Goal: Communication & Community: Answer question/provide support

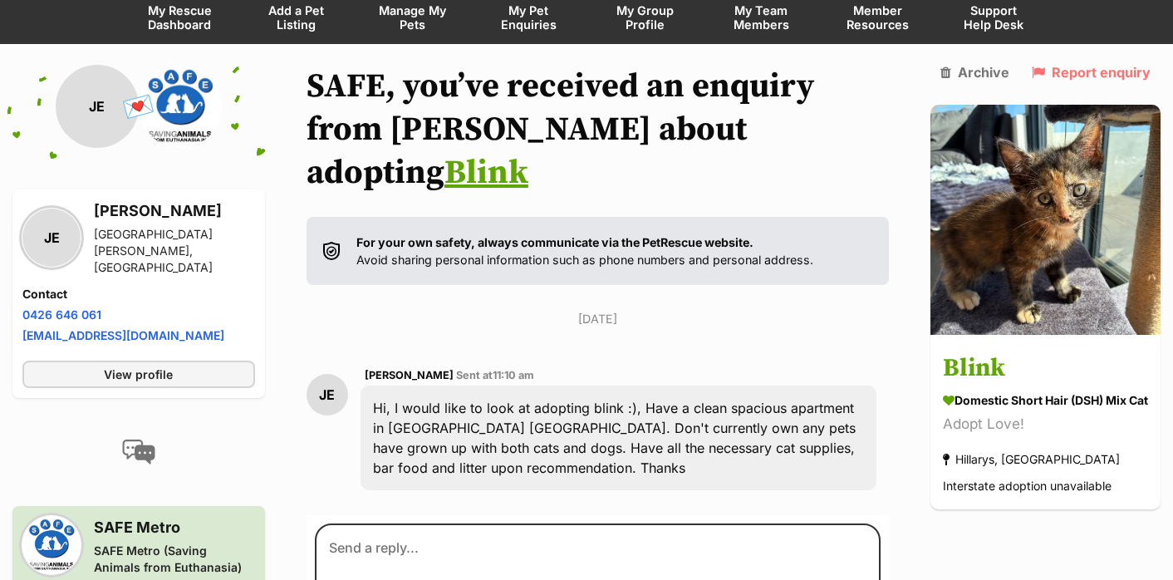
scroll to position [143, 0]
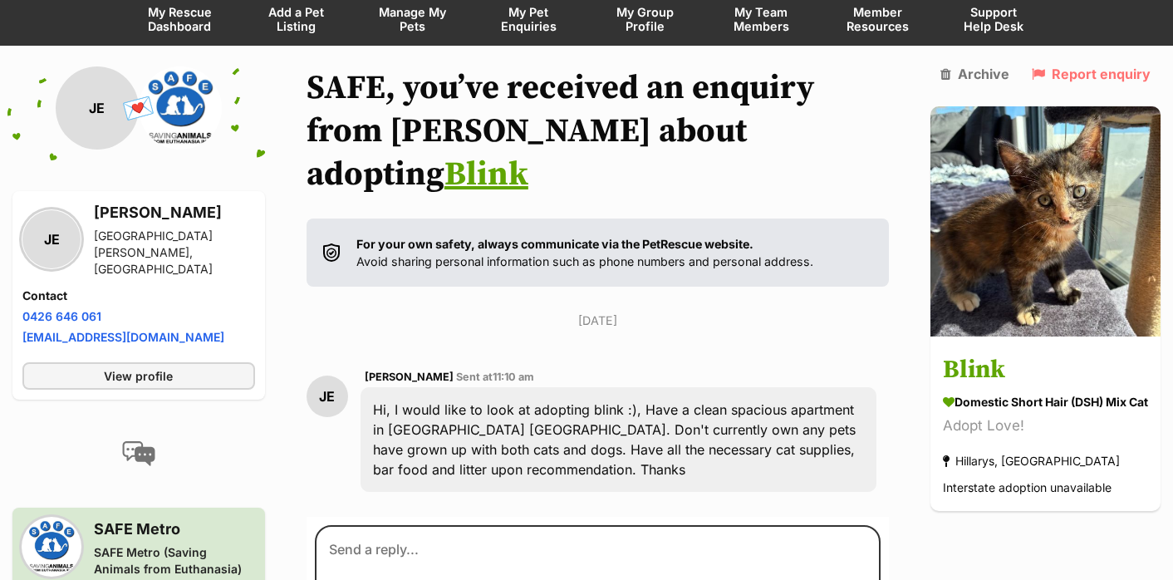
click at [531, 25] on span "My Pet Enquiries" at bounding box center [528, 19] width 75 height 28
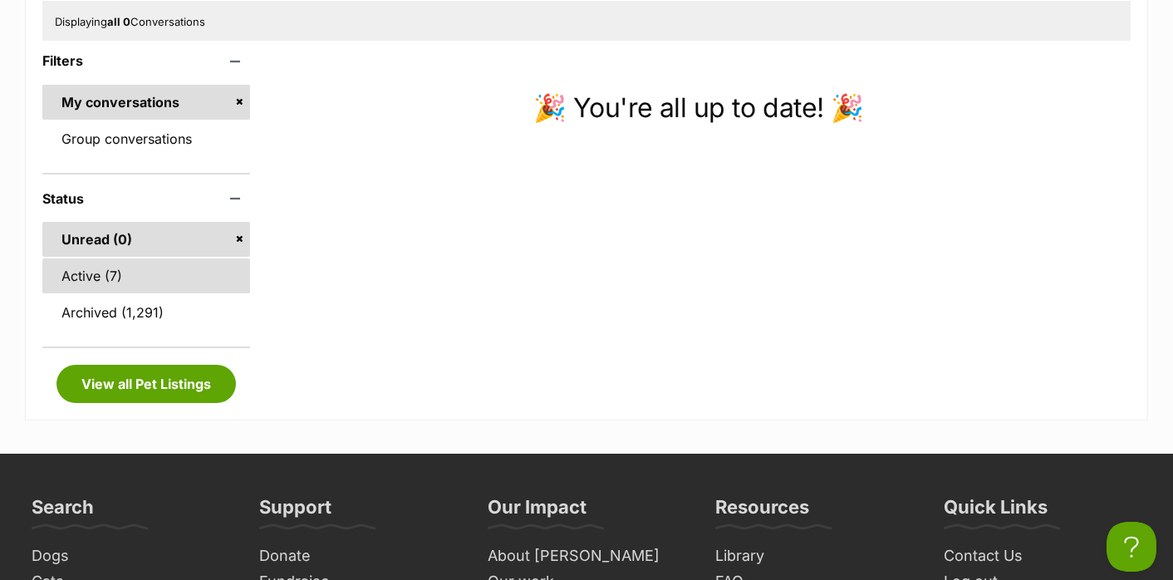
click at [242, 272] on link "Active (7)" at bounding box center [146, 275] width 208 height 35
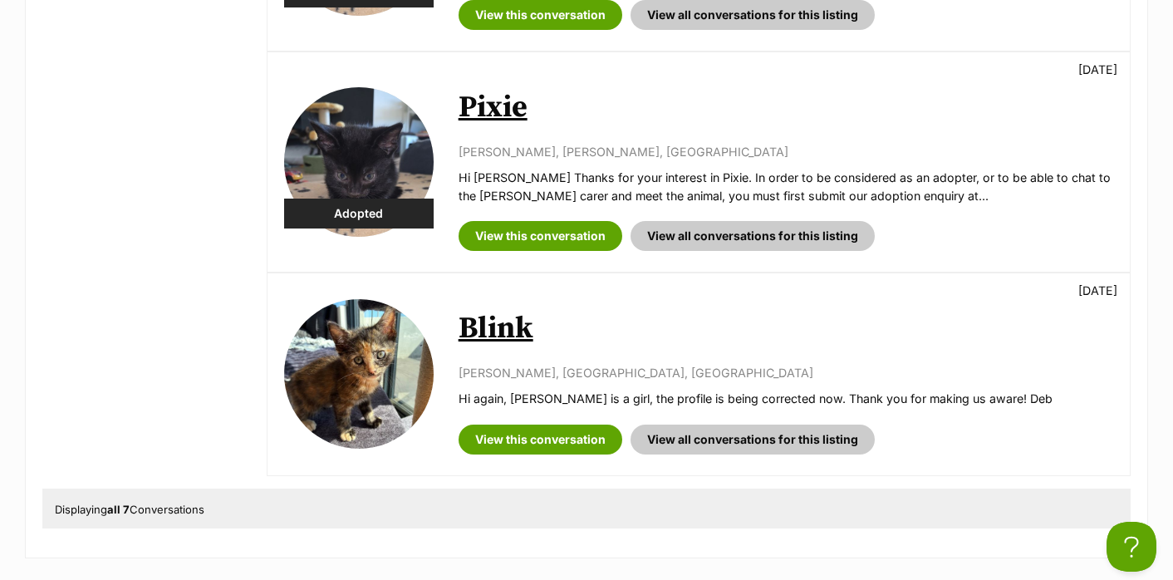
scroll to position [1571, 0]
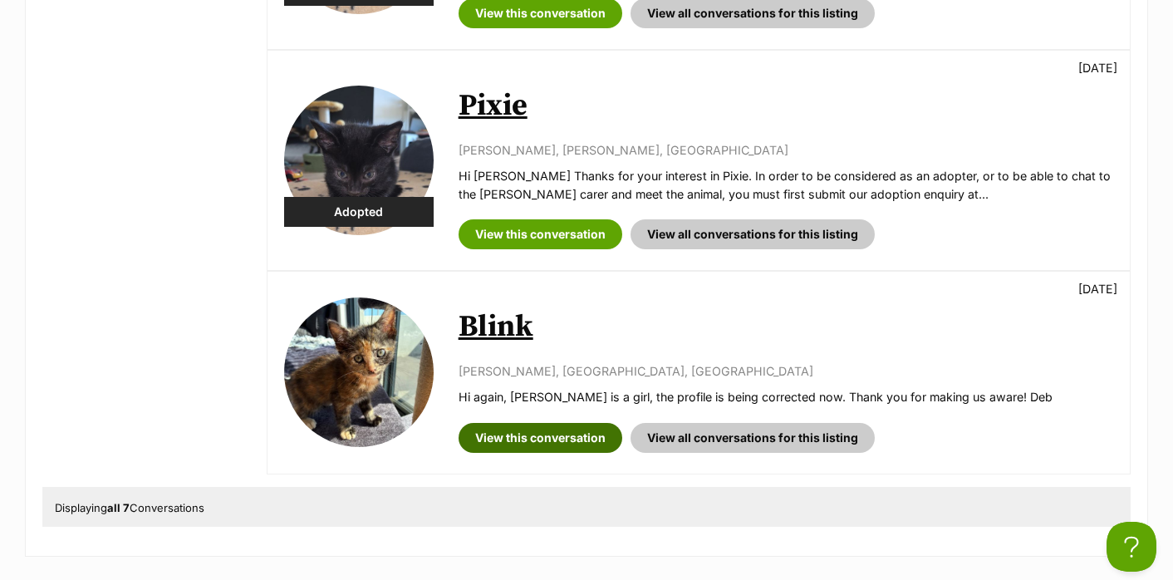
click at [561, 423] on link "View this conversation" at bounding box center [541, 438] width 164 height 30
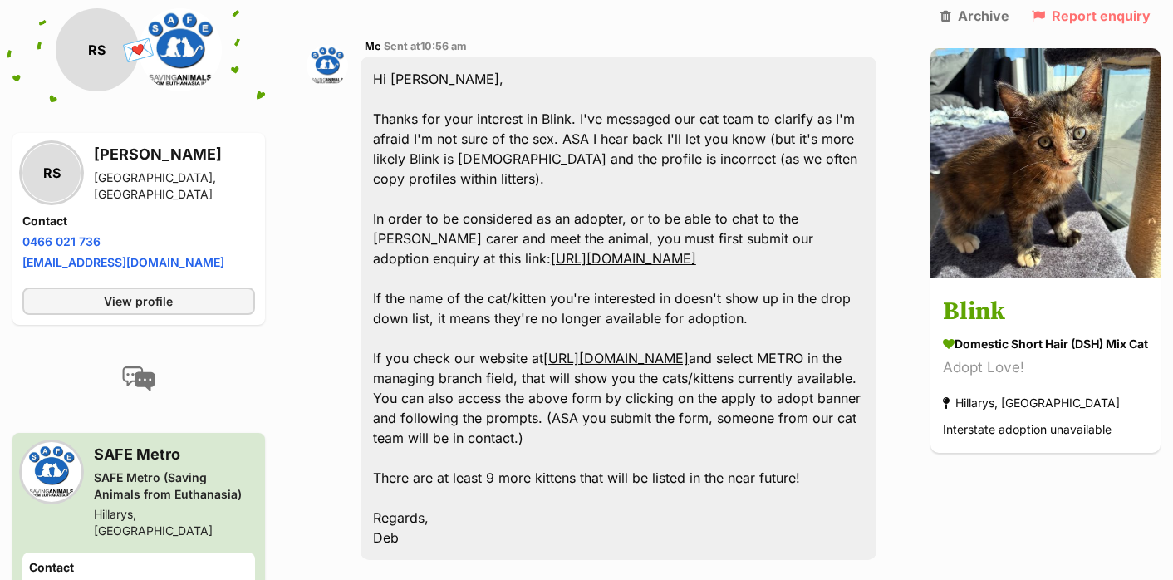
scroll to position [826, 0]
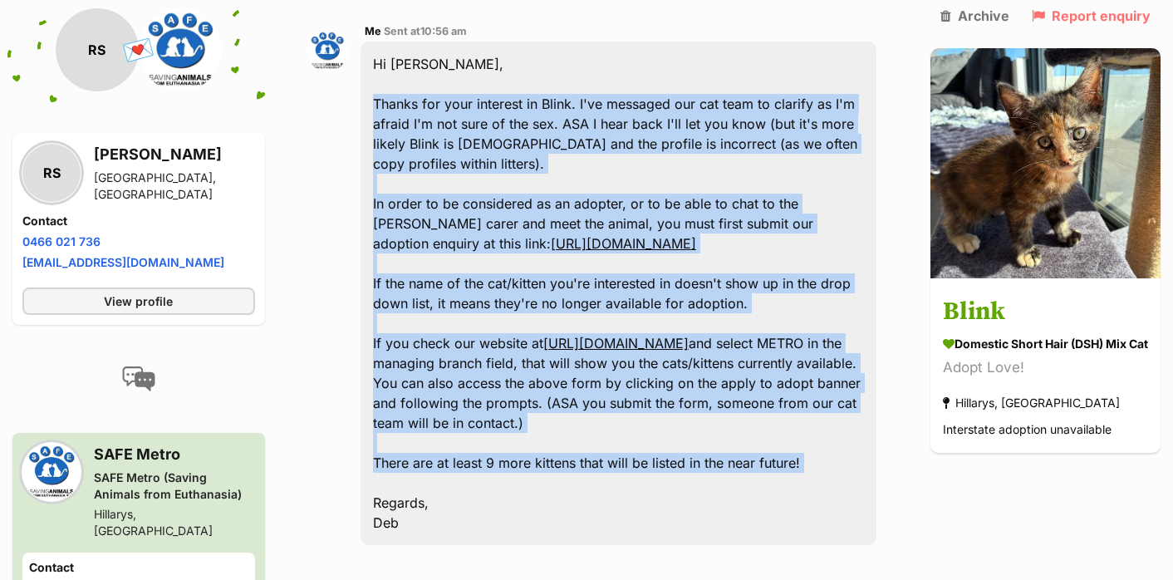
drag, startPoint x: 375, startPoint y: 40, endPoint x: 459, endPoint y: 434, distance: 402.8
click at [459, 434] on div "Hi Rani, Thanks for your interest in Blink. I've messaged our cat team to clari…" at bounding box center [619, 293] width 516 height 503
copy div "Thanks for your interest in Blink. I've messaged our cat team to clarify as I'm…"
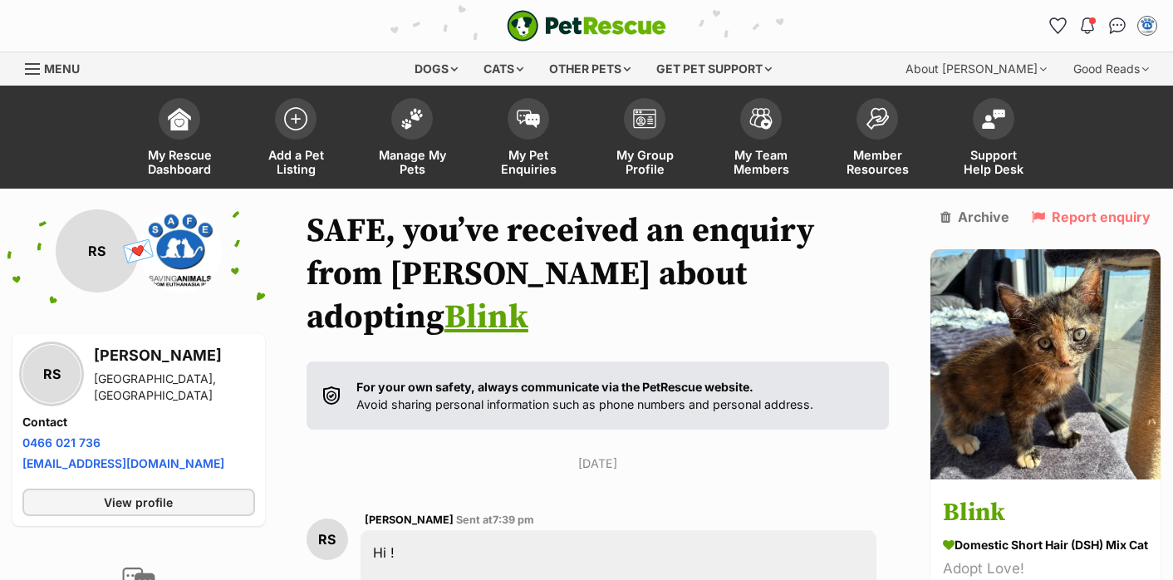
scroll to position [0, 0]
click at [529, 137] on link "My Pet Enquiries" at bounding box center [528, 139] width 116 height 99
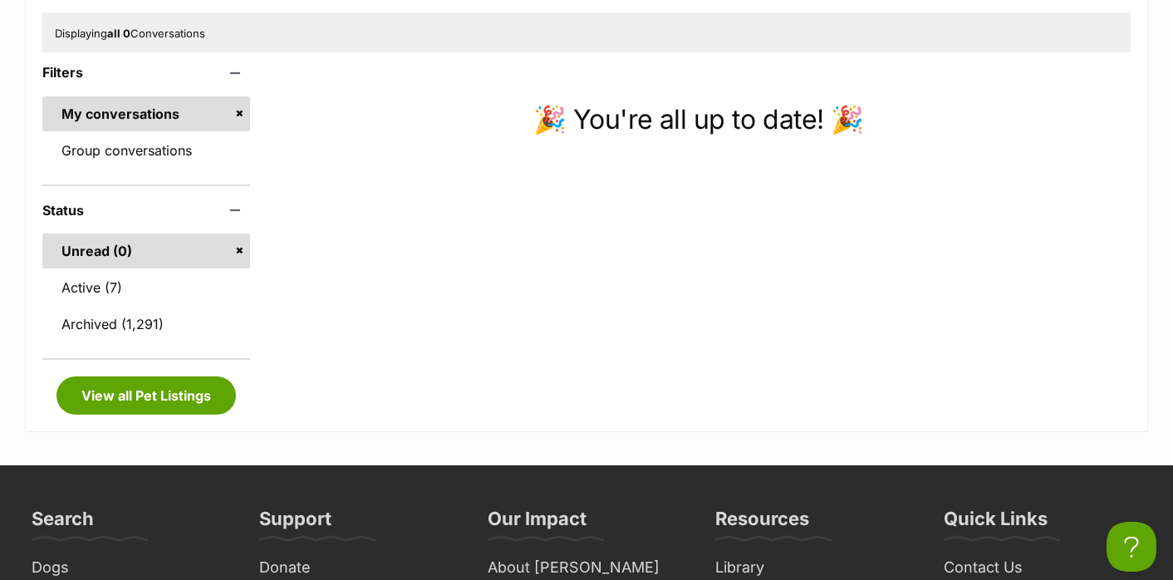
scroll to position [450, 0]
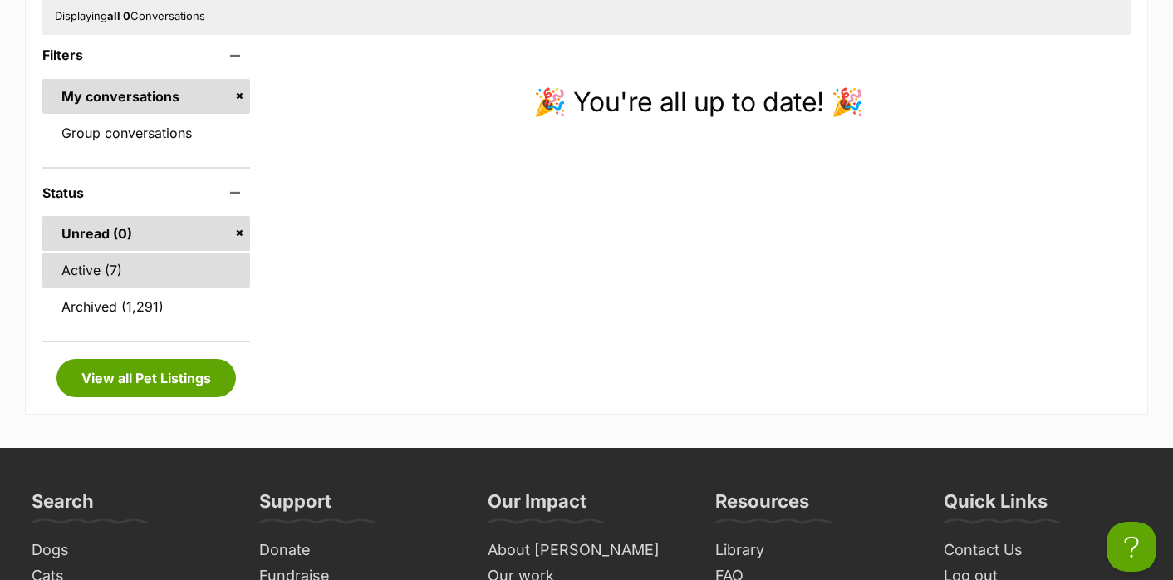
click at [247, 259] on link "Active (7)" at bounding box center [146, 270] width 208 height 35
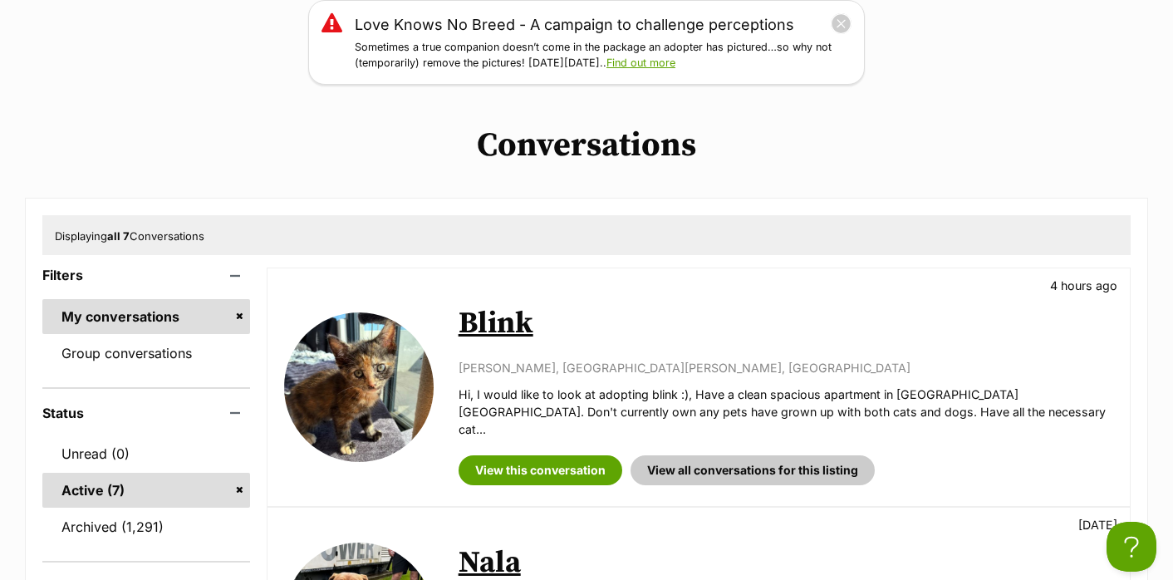
scroll to position [233, 0]
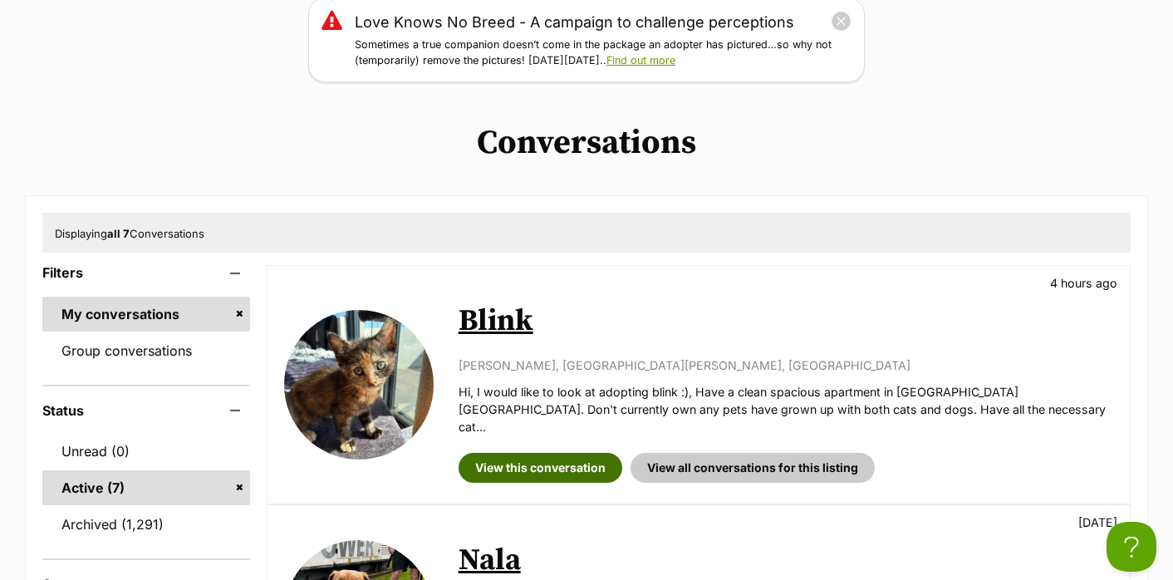
click at [563, 453] on link "View this conversation" at bounding box center [541, 468] width 164 height 30
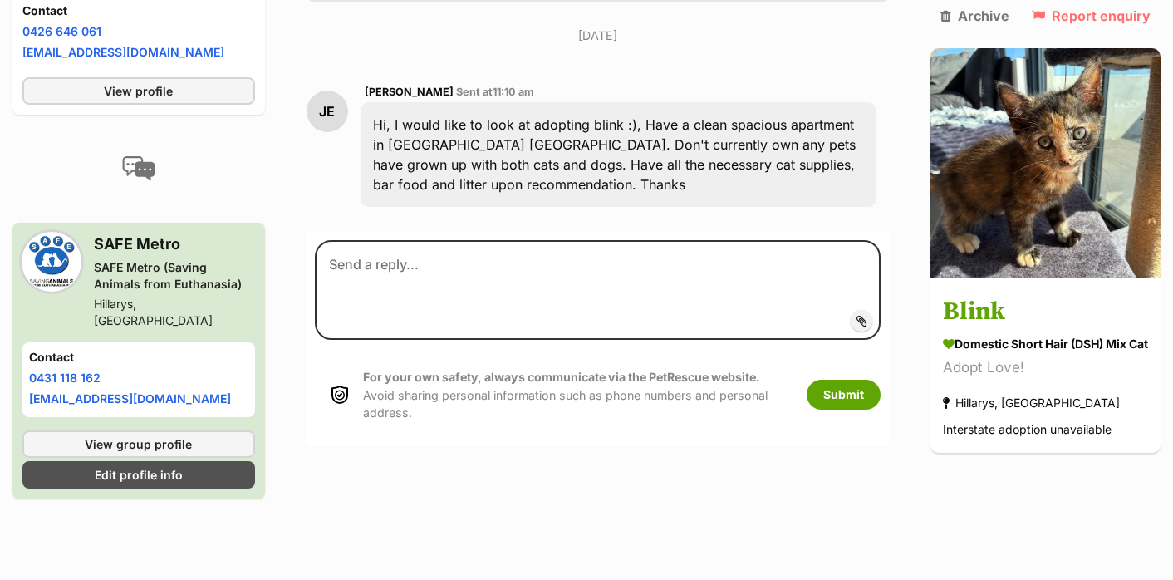
scroll to position [443, 0]
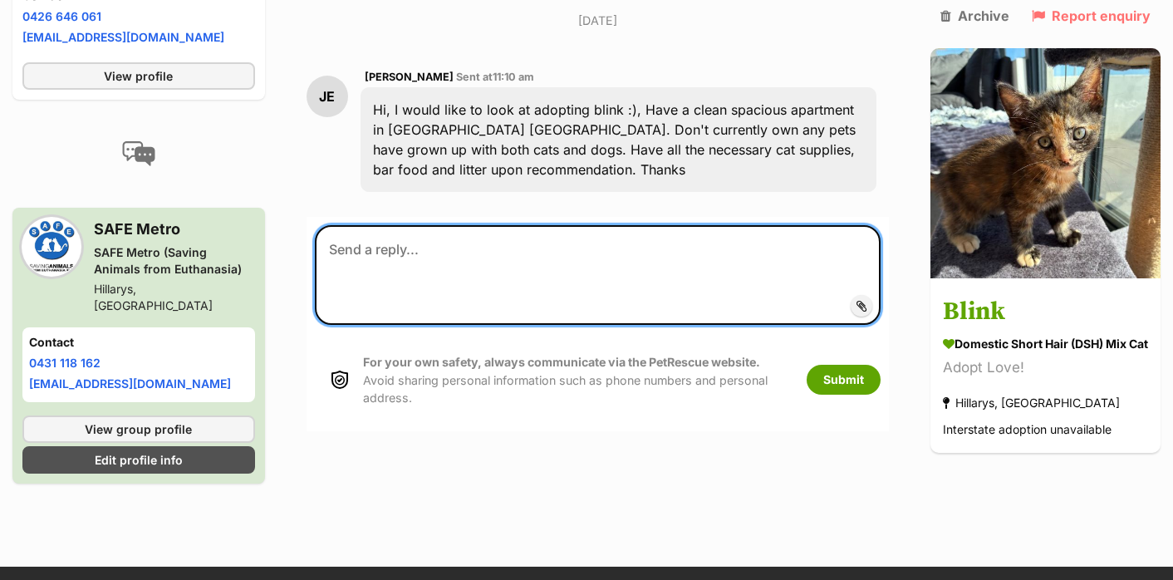
click at [533, 266] on textarea at bounding box center [598, 275] width 566 height 100
paste textarea "Thanks for your interest in Blink. I've messaged our cat team to clarify as I'm…"
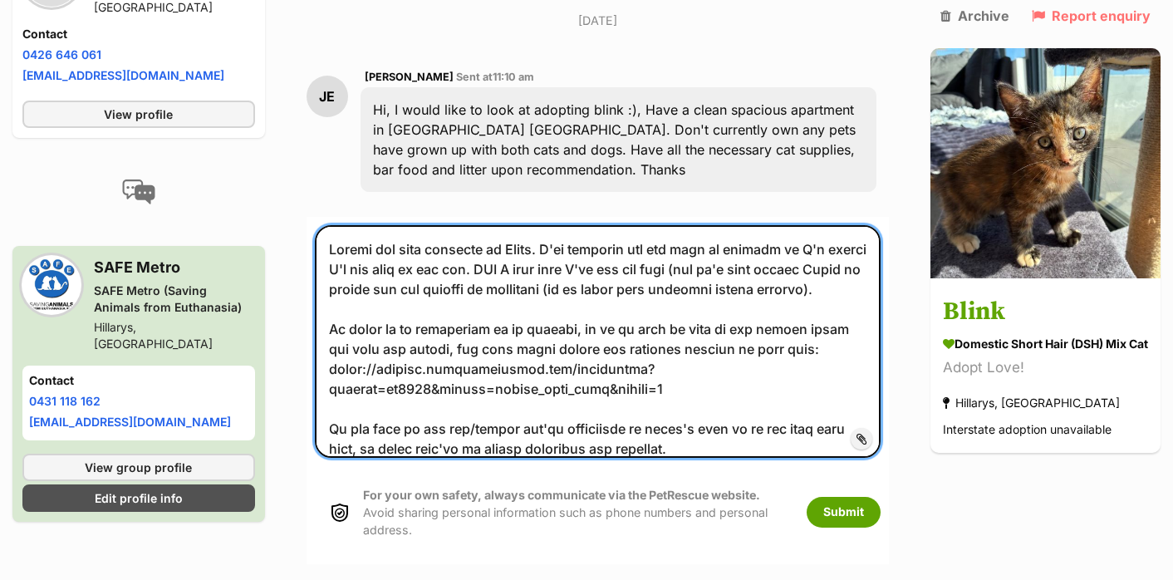
scroll to position [0, 0]
click at [332, 225] on textarea at bounding box center [598, 341] width 566 height 232
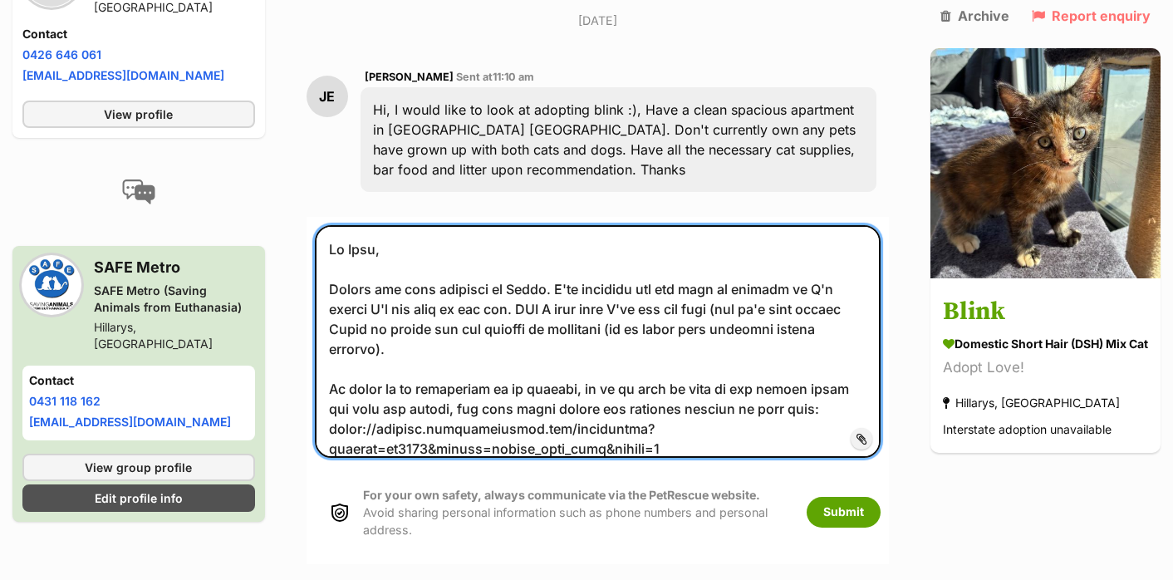
drag, startPoint x: 532, startPoint y: 246, endPoint x: 797, endPoint y: 287, distance: 268.3
click at [797, 287] on textarea at bounding box center [598, 341] width 566 height 232
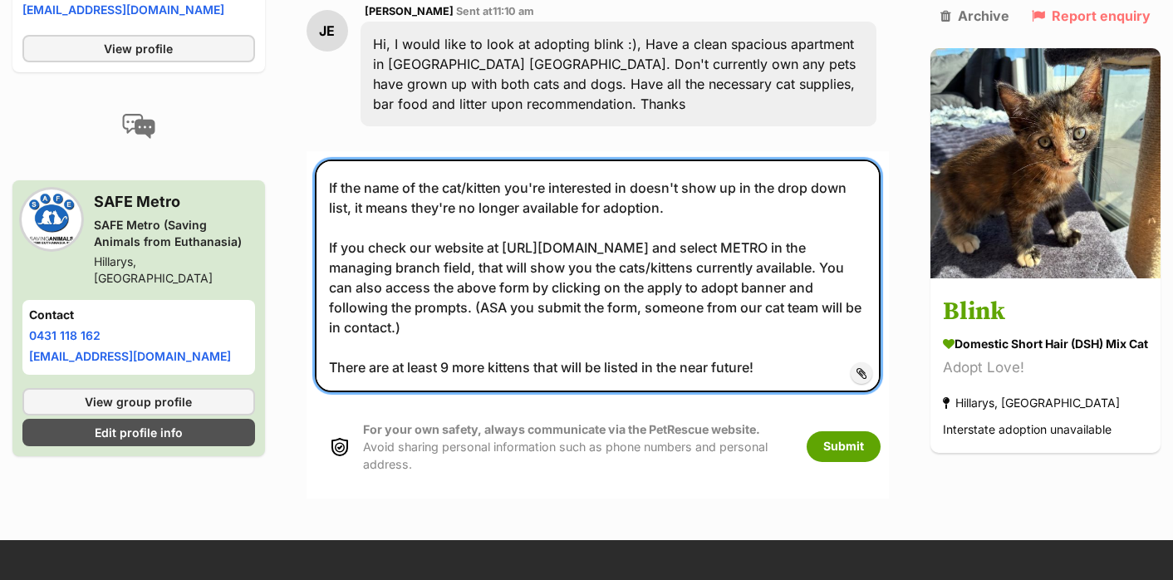
scroll to position [516, 0]
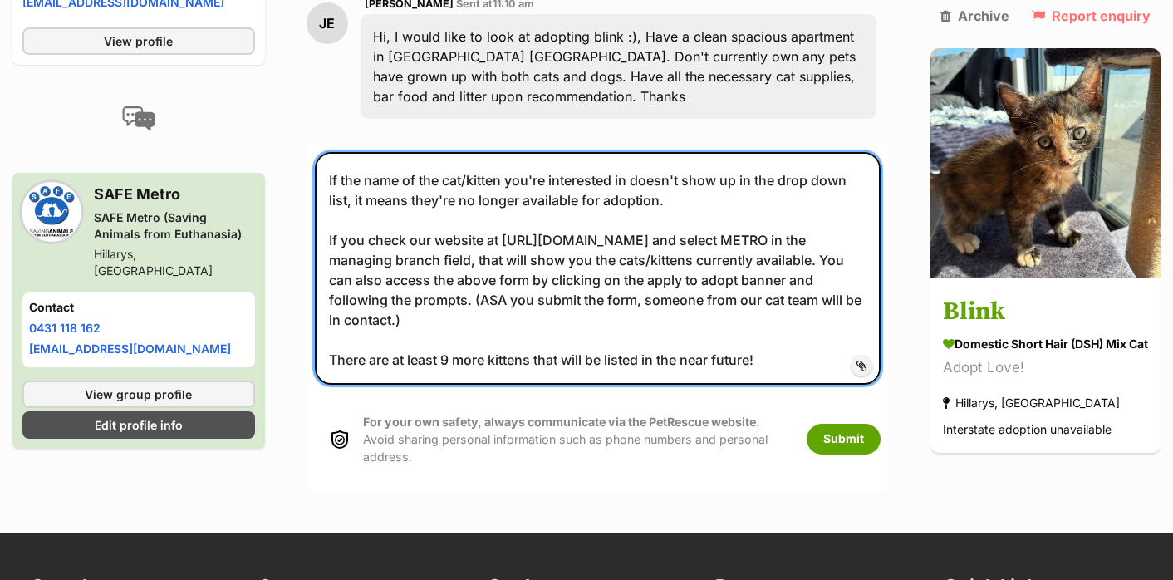
click at [423, 292] on textarea "Hi Jade, Thanks for your interest in Blink, but he's already been adopted. In o…" at bounding box center [598, 268] width 566 height 232
drag, startPoint x: 436, startPoint y: 295, endPoint x: 327, endPoint y: 293, distance: 109.7
click at [327, 293] on textarea "Hi Jade, Thanks for your interest in Blink, but he's already been adopted. In o…" at bounding box center [598, 268] width 566 height 232
click at [329, 314] on textarea "Hi Jade, Thanks for your interest in Blink, but he's already been adopted. In o…" at bounding box center [598, 268] width 566 height 232
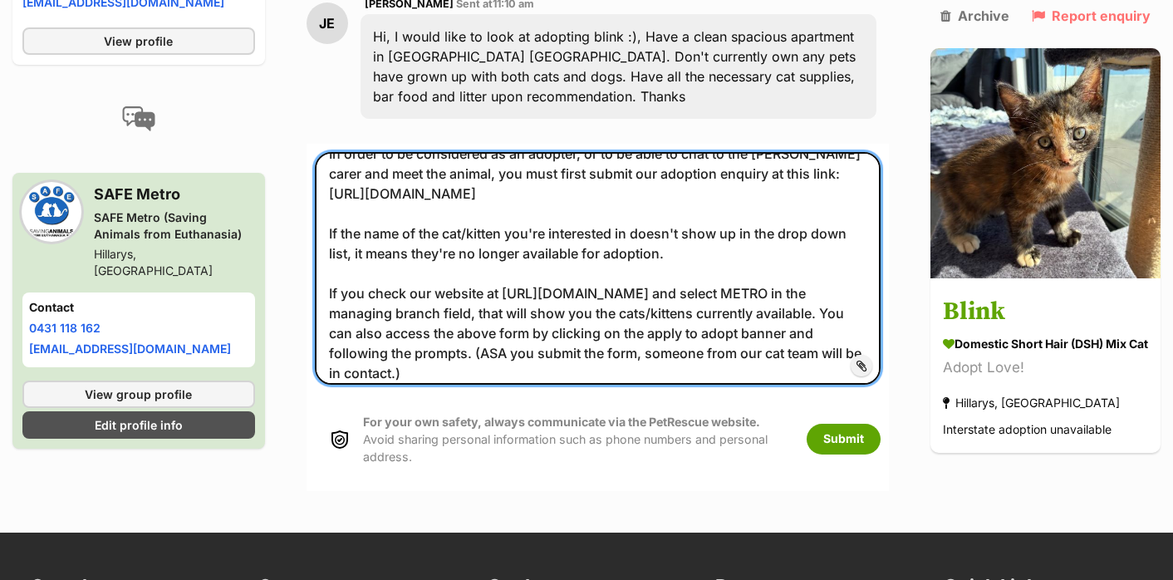
scroll to position [0, 0]
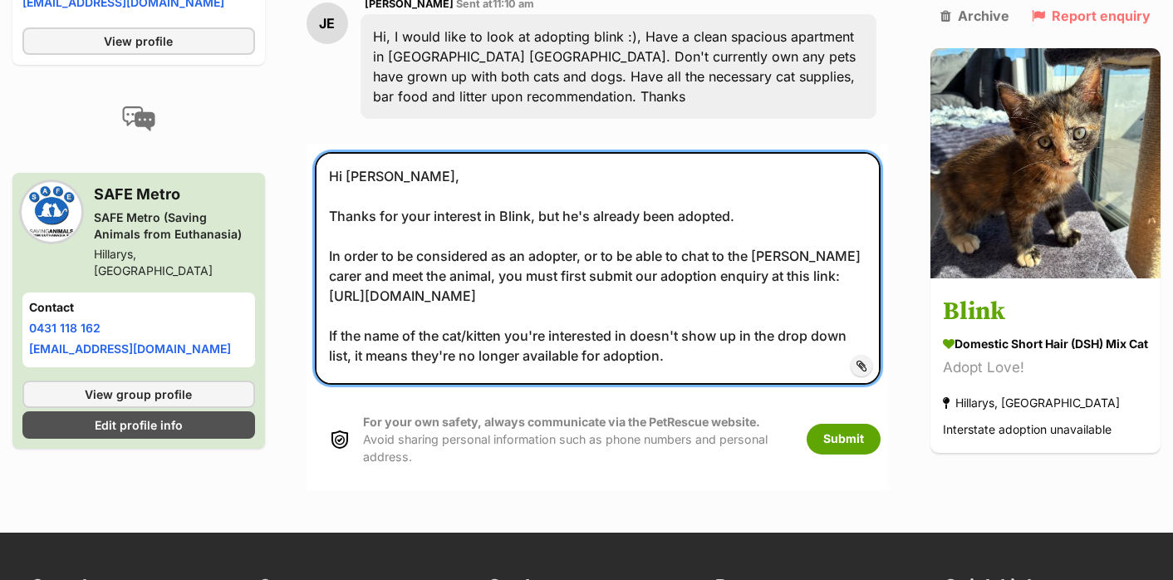
drag, startPoint x: 381, startPoint y: 320, endPoint x: 292, endPoint y: 83, distance: 252.9
click at [291, 83] on div "Back to all conversations 💌 Conversation participant details JE JE Jade Edlin E…" at bounding box center [586, 91] width 1173 height 797
type textarea "Hi Jade, Thanks for your interest in Blink, but he's already been adopted. In o…"
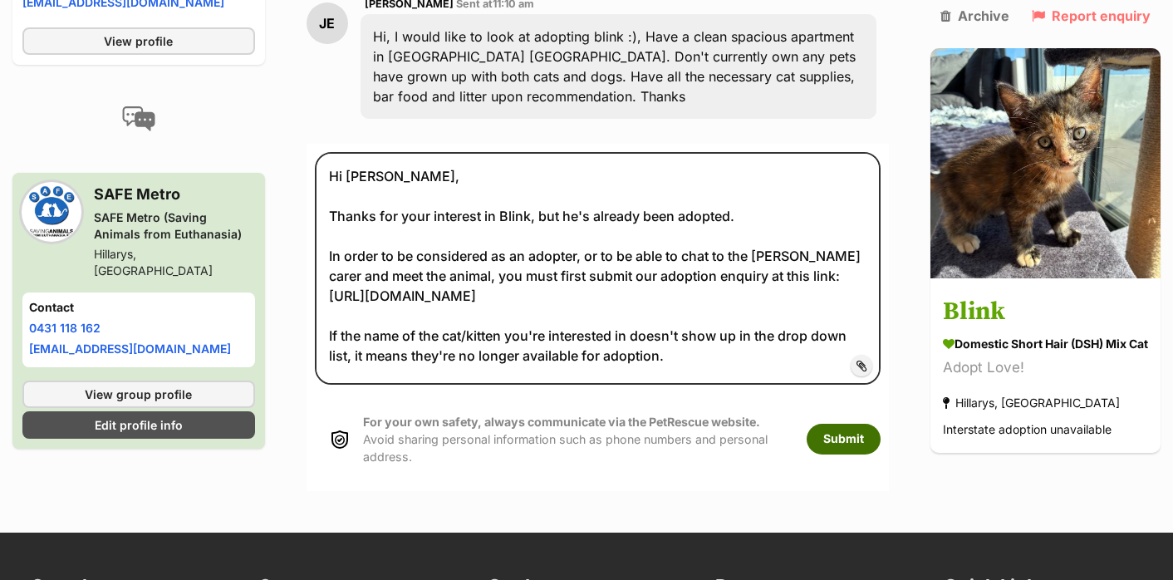
click at [866, 424] on button "Submit" at bounding box center [844, 439] width 74 height 30
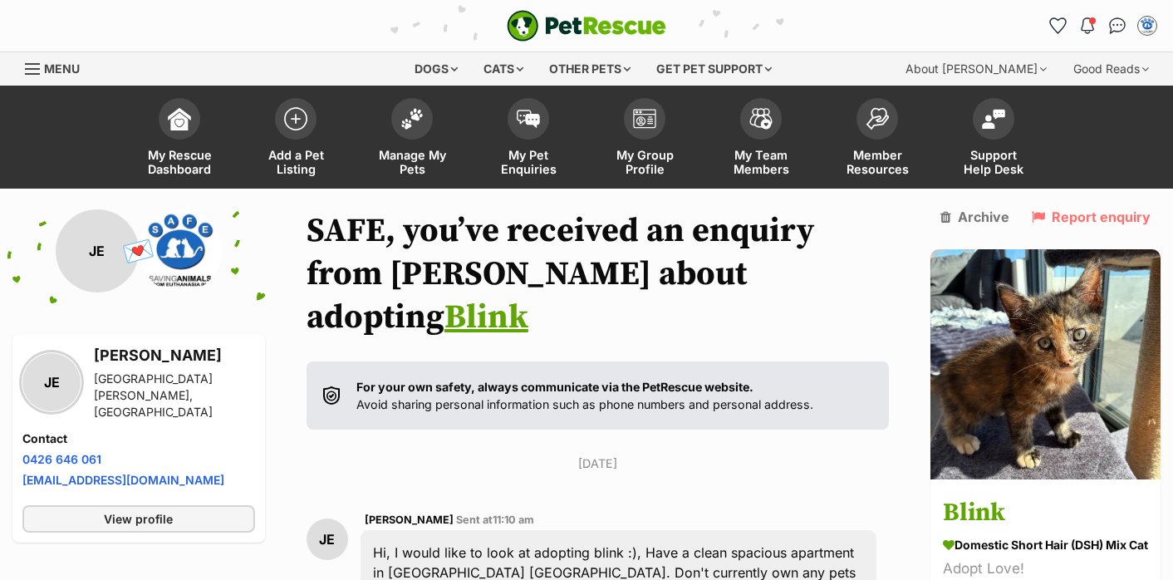
scroll to position [11, 0]
